Goal: Find specific fact: Find specific fact

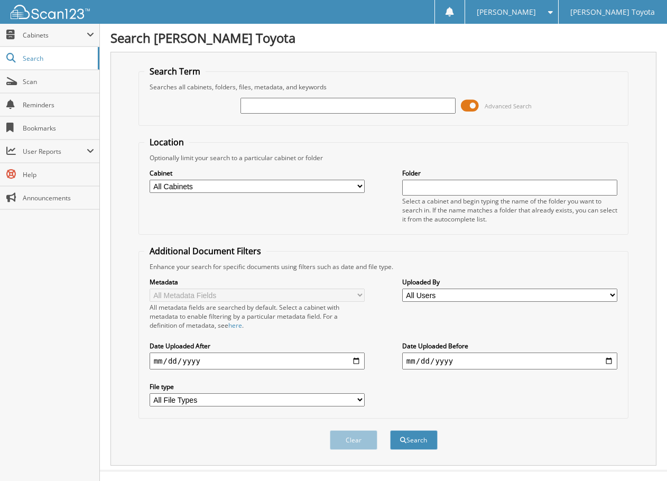
click at [475, 104] on span at bounding box center [470, 106] width 18 height 16
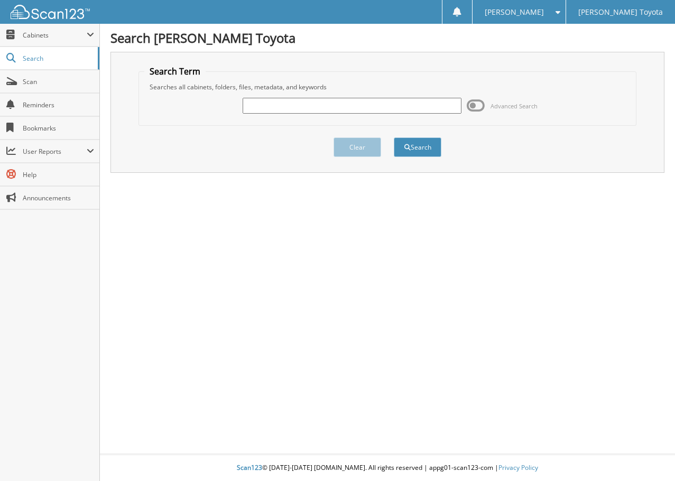
click at [399, 99] on input "text" at bounding box center [352, 106] width 219 height 16
type input "6201839"
click at [394, 138] on button "Search" at bounding box center [418, 148] width 48 height 20
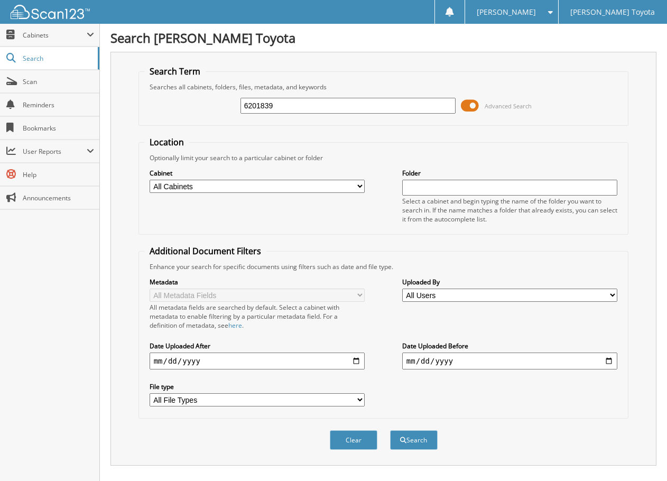
click at [474, 104] on span at bounding box center [470, 106] width 18 height 16
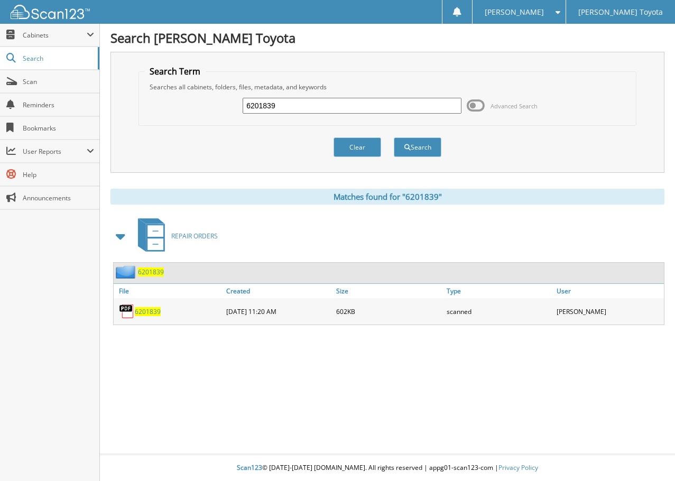
click at [146, 309] on span "6201839" at bounding box center [148, 311] width 26 height 9
click at [157, 314] on span "6201839" at bounding box center [148, 311] width 26 height 9
